Goal: Information Seeking & Learning: Understand process/instructions

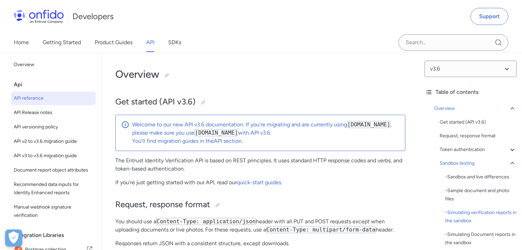
select select "javascript"
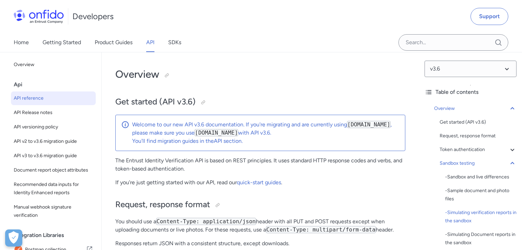
select select "javascript"
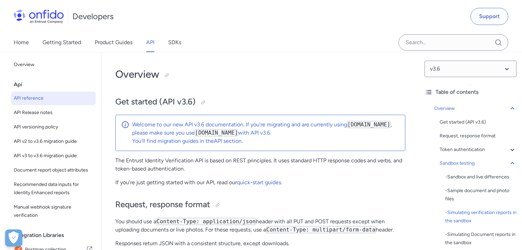
select select "javascript"
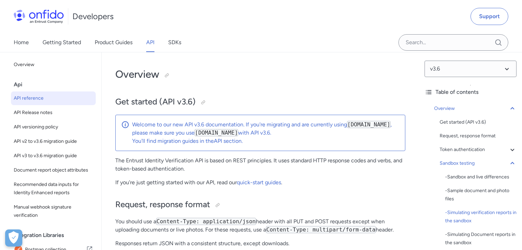
select select "javascript"
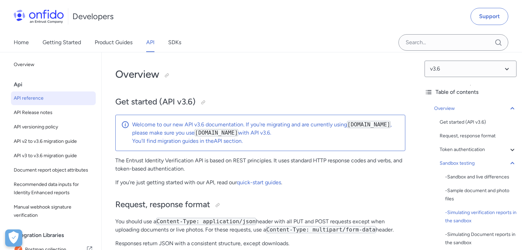
select select "javascript"
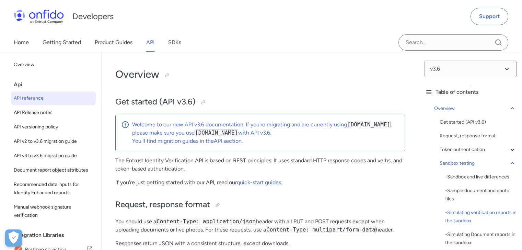
select select "javascript"
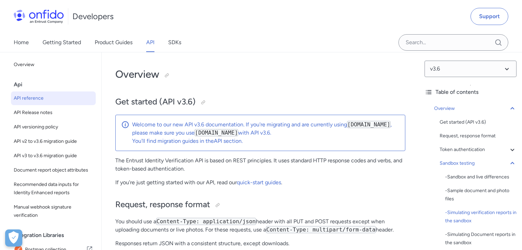
select select "javascript"
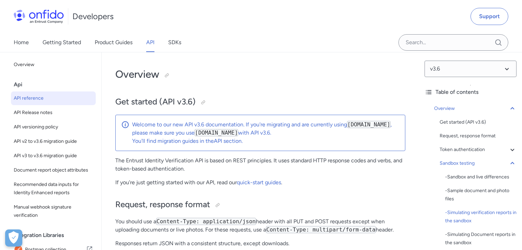
select select "javascript"
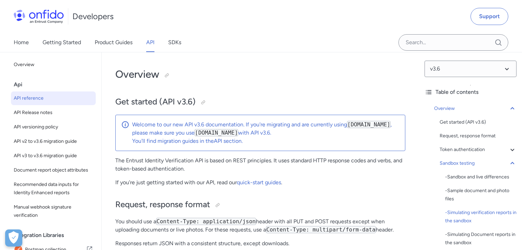
select select "javascript"
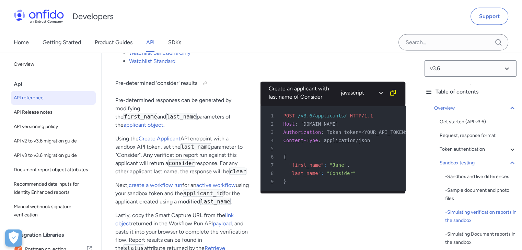
scroll to position [1576, 0]
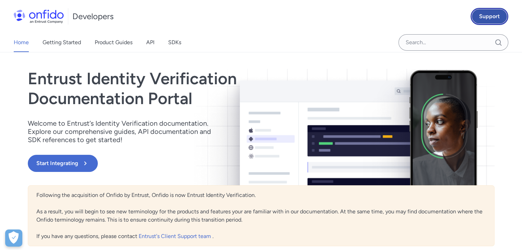
click at [485, 15] on link "Support" at bounding box center [489, 16] width 38 height 17
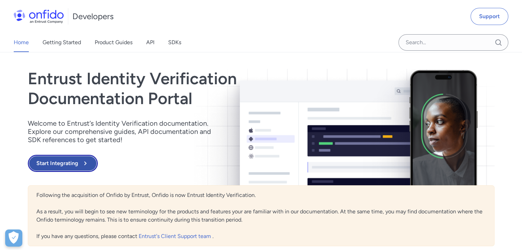
click at [58, 168] on button "Start Integrating" at bounding box center [63, 163] width 70 height 17
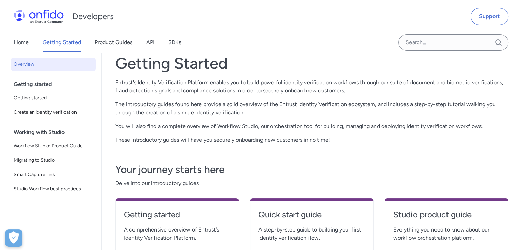
scroll to position [28, 0]
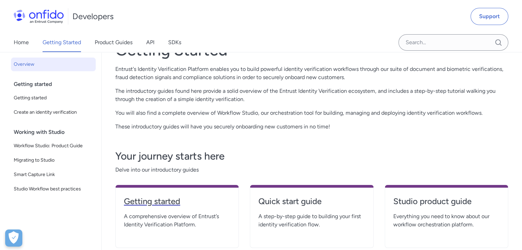
click at [161, 200] on h4 "Getting started" at bounding box center [177, 201] width 106 height 11
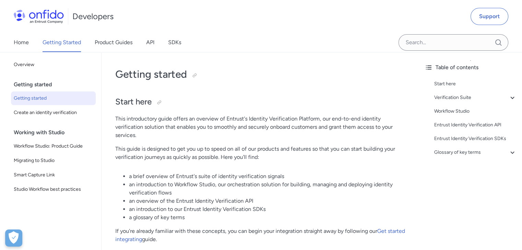
click at [146, 47] on div "Home Getting Started Product Guides API SDKs" at bounding box center [104, 42] width 209 height 19
click at [149, 44] on link "API" at bounding box center [150, 42] width 8 height 19
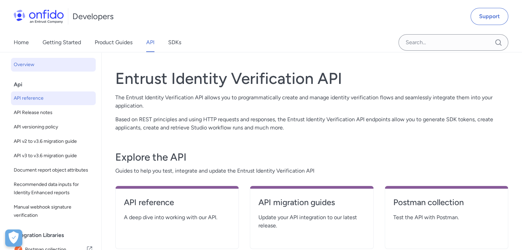
click at [36, 98] on span "API reference" at bounding box center [53, 98] width 79 height 8
select select "http"
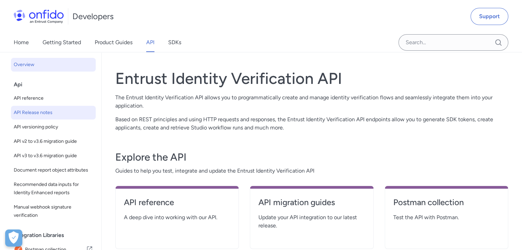
select select "http"
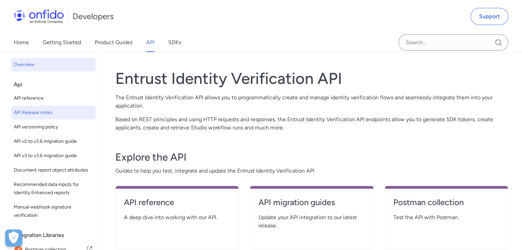
select select "http"
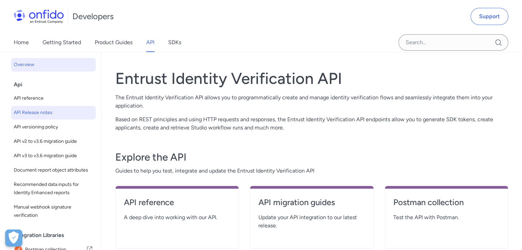
select select "http"
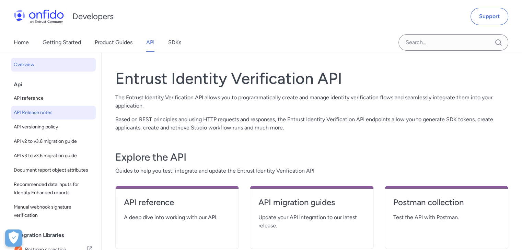
select select "http"
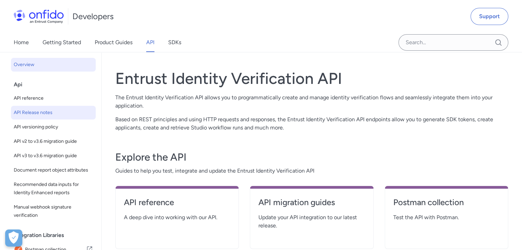
select select "http"
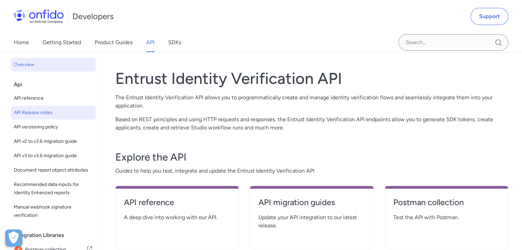
select select "http"
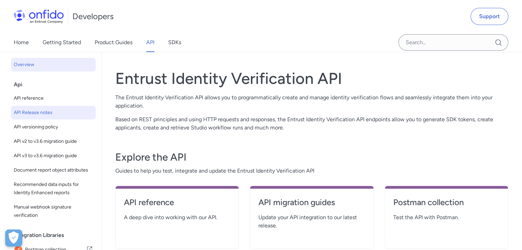
select select "http"
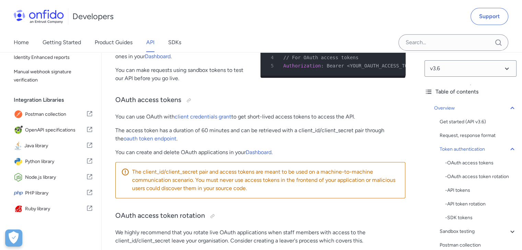
scroll to position [300, 0]
click at [204, 116] on link "client credentials grant" at bounding box center [203, 117] width 57 height 7
